Goal: Task Accomplishment & Management: Use online tool/utility

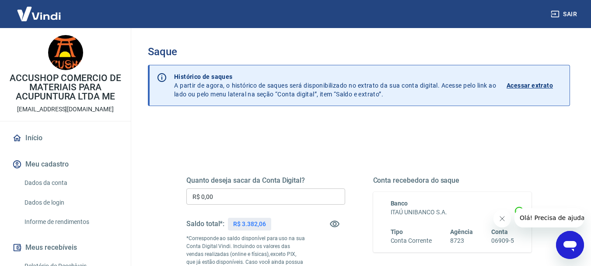
click at [289, 198] on input "R$ 0,00" at bounding box center [265, 196] width 159 height 16
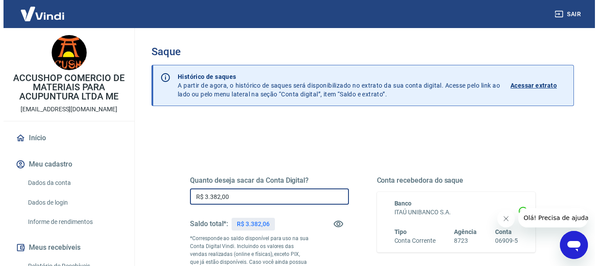
scroll to position [175, 0]
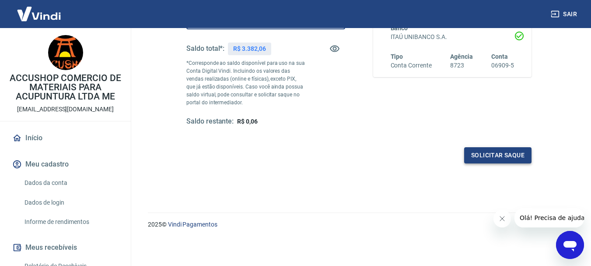
type input "R$ 3.382,00"
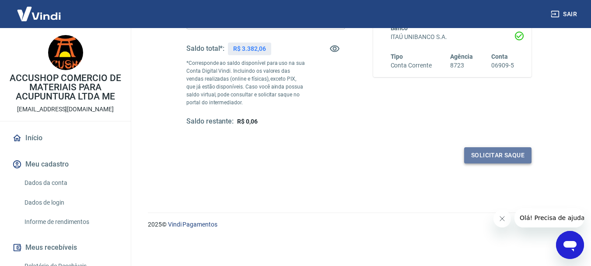
click at [487, 156] on button "Solicitar saque" at bounding box center [497, 155] width 67 height 16
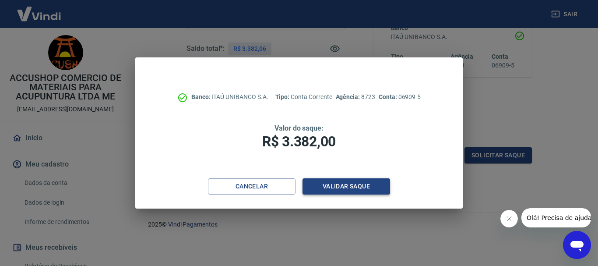
click at [353, 186] on button "Validar saque" at bounding box center [345, 186] width 87 height 16
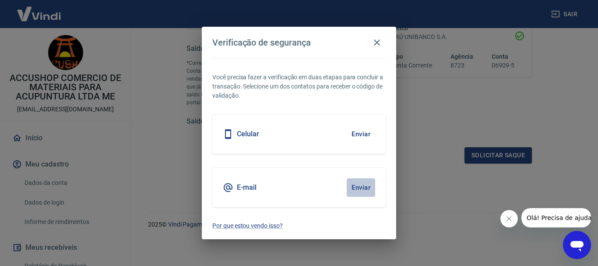
click at [355, 186] on button "Enviar" at bounding box center [360, 187] width 28 height 18
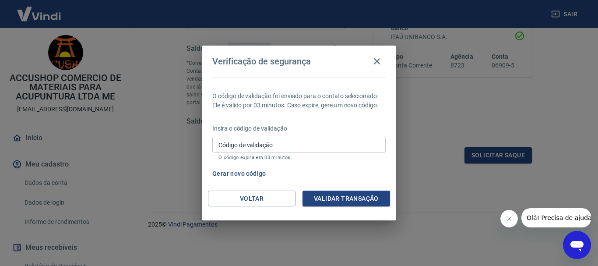
click at [283, 142] on input "Código de validação" at bounding box center [298, 144] width 173 height 16
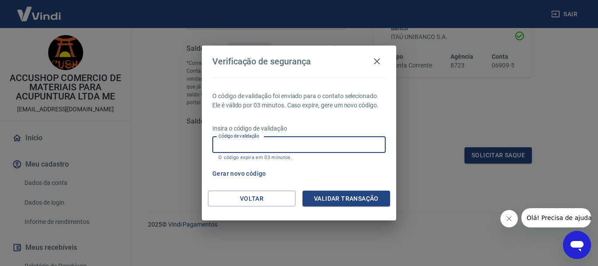
click at [336, 145] on input "Código de validação" at bounding box center [298, 144] width 173 height 16
type input "836388"
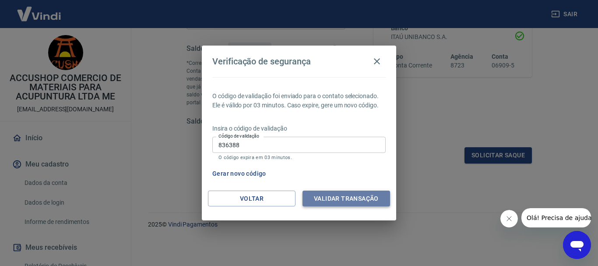
click at [329, 202] on button "Validar transação" at bounding box center [345, 198] width 87 height 16
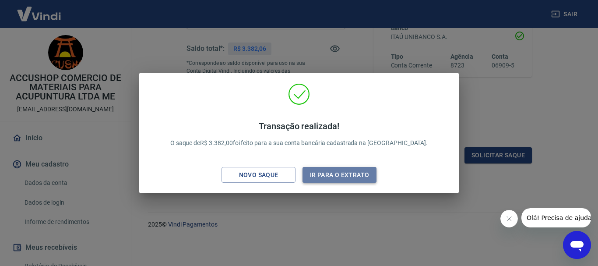
click at [335, 178] on button "Ir para o extrato" at bounding box center [339, 175] width 74 height 16
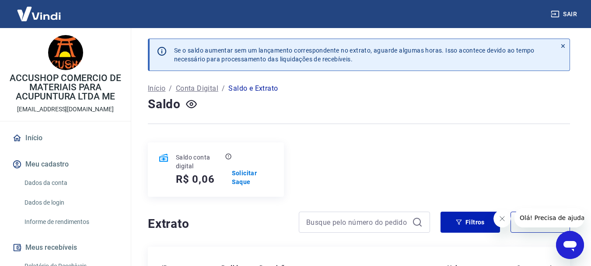
scroll to position [175, 0]
